Goal: Task Accomplishment & Management: Manage account settings

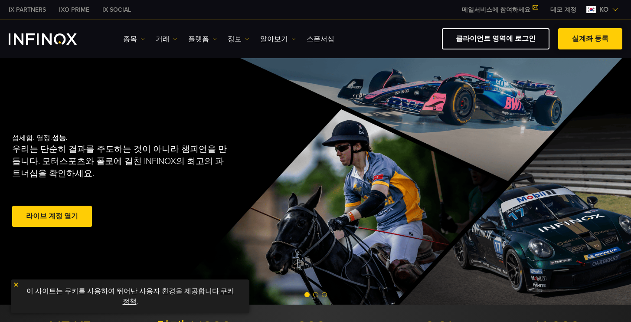
click at [590, 39] on span at bounding box center [590, 39] width 0 height 0
click at [525, 39] on link "클라이언트 영역에 로그인" at bounding box center [495, 38] width 107 height 21
